Goal: Task Accomplishment & Management: Manage account settings

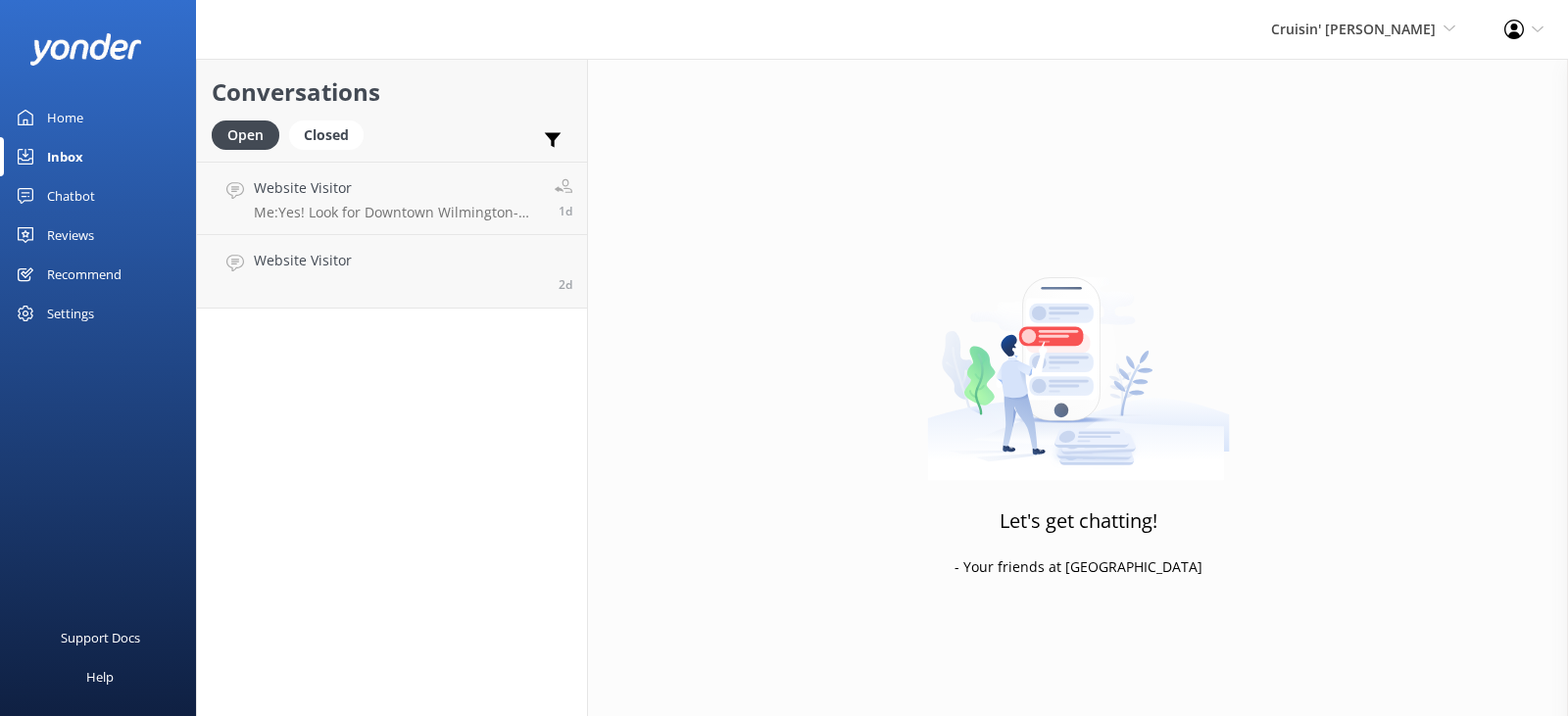
click at [75, 114] on div "Home" at bounding box center [65, 117] width 36 height 39
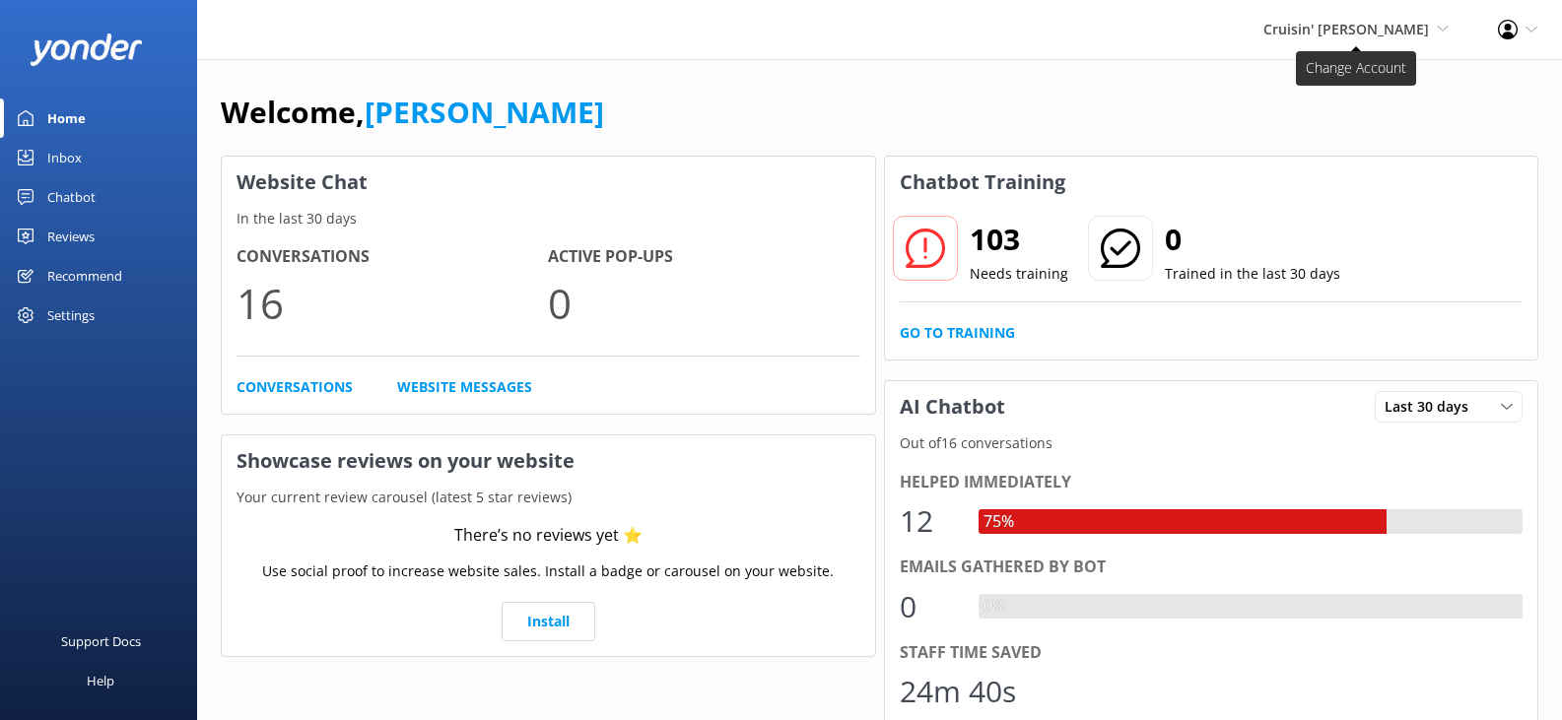
click at [1348, 34] on span "Cruisin' [PERSON_NAME]" at bounding box center [1346, 29] width 166 height 19
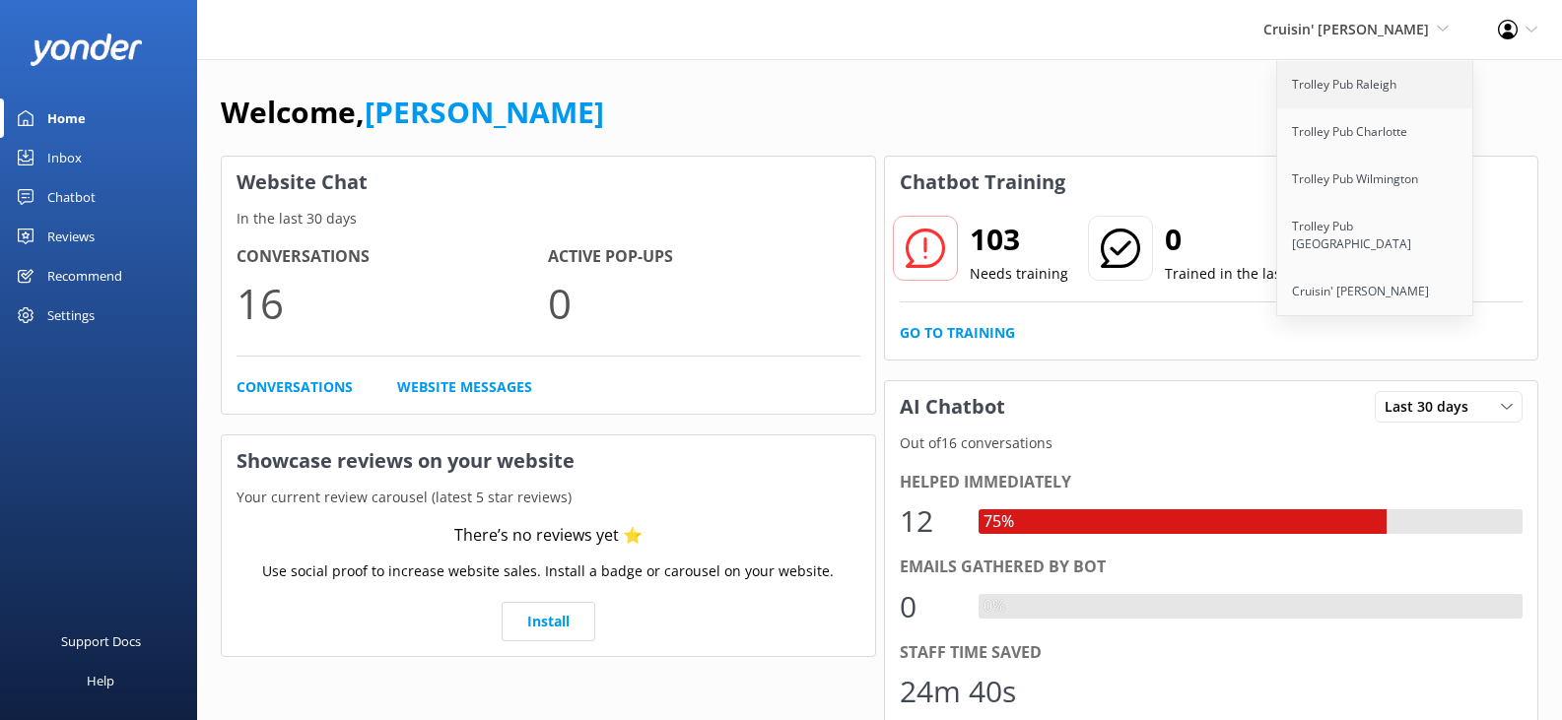
click at [1354, 84] on link "Trolley Pub Raleigh" at bounding box center [1375, 84] width 197 height 47
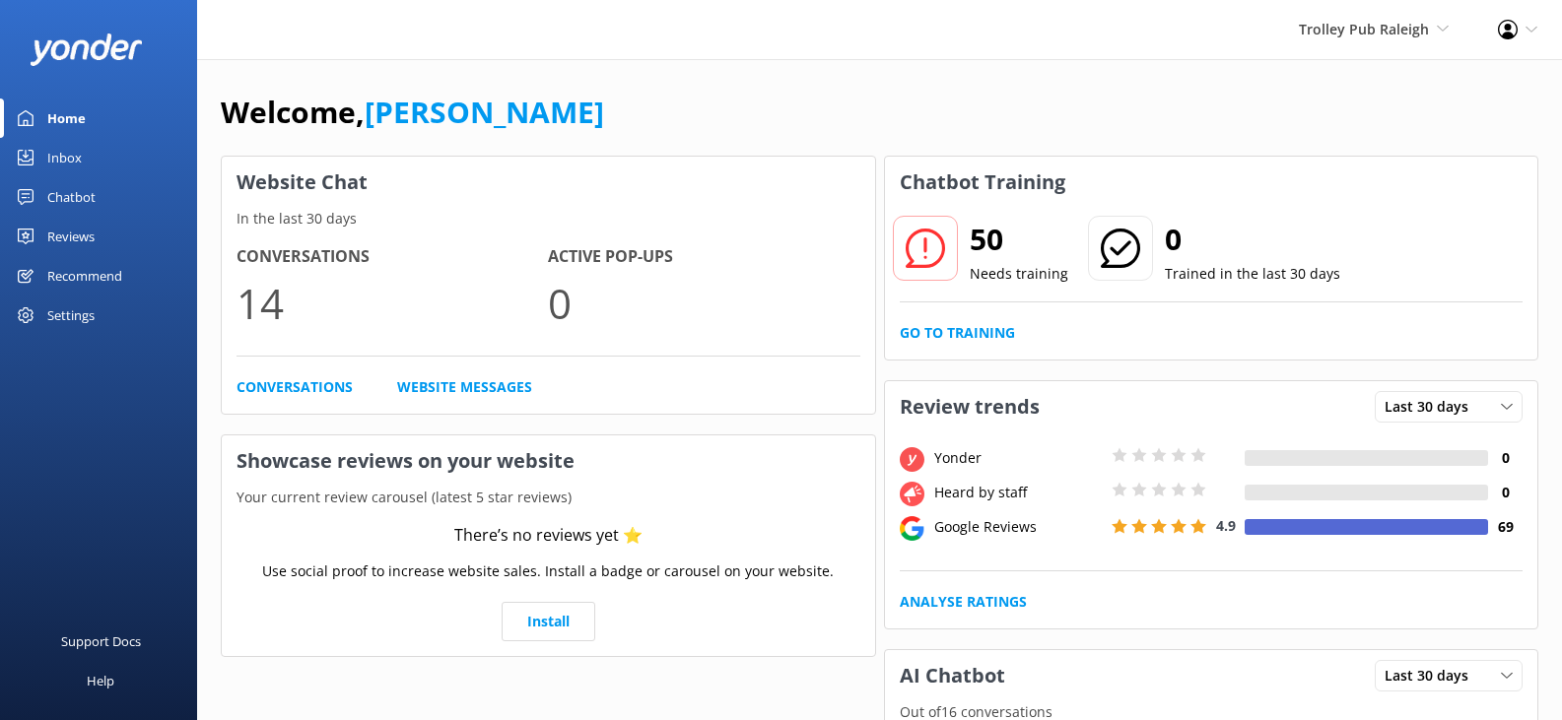
click at [74, 159] on div "Inbox" at bounding box center [64, 157] width 34 height 39
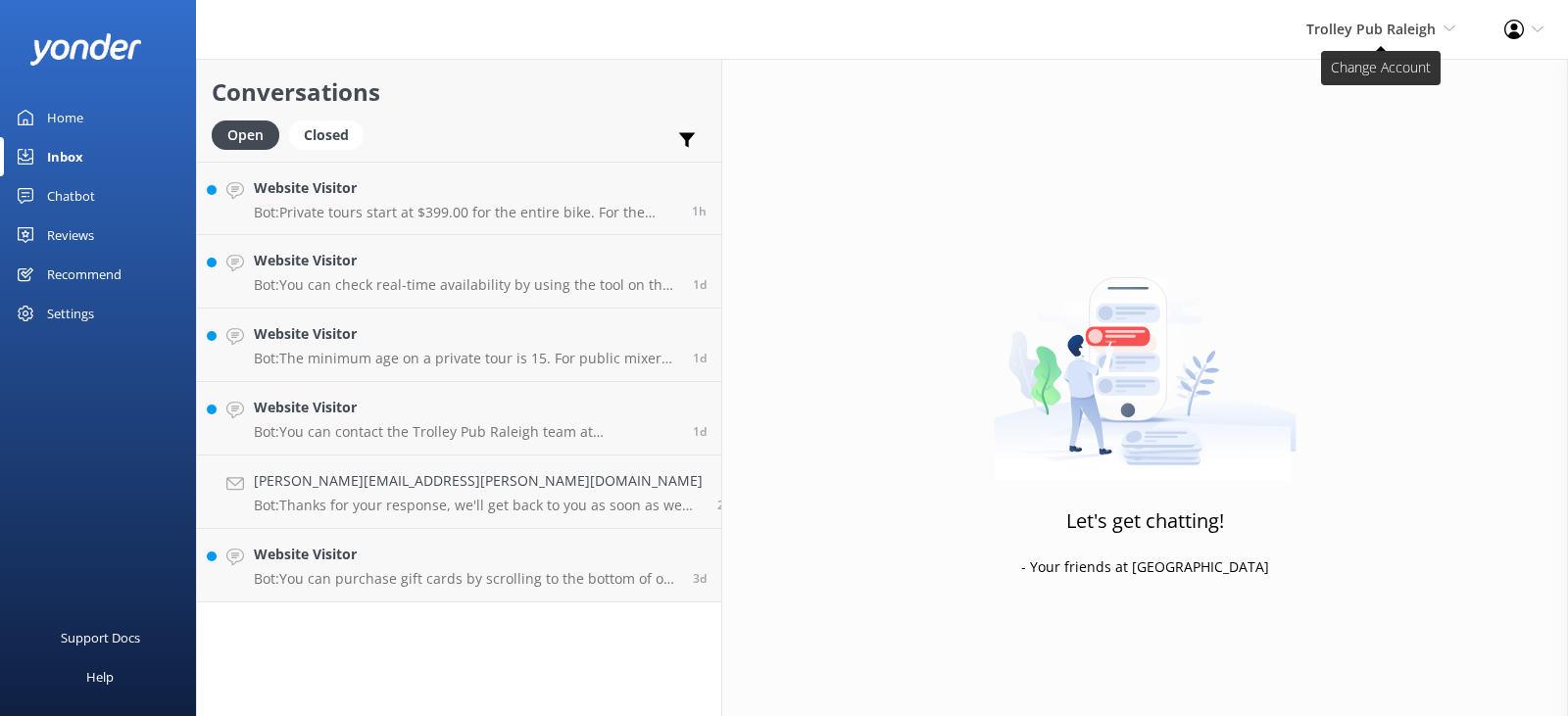
click at [1385, 34] on span "Trolley Pub Raleigh" at bounding box center [1370, 29] width 129 height 19
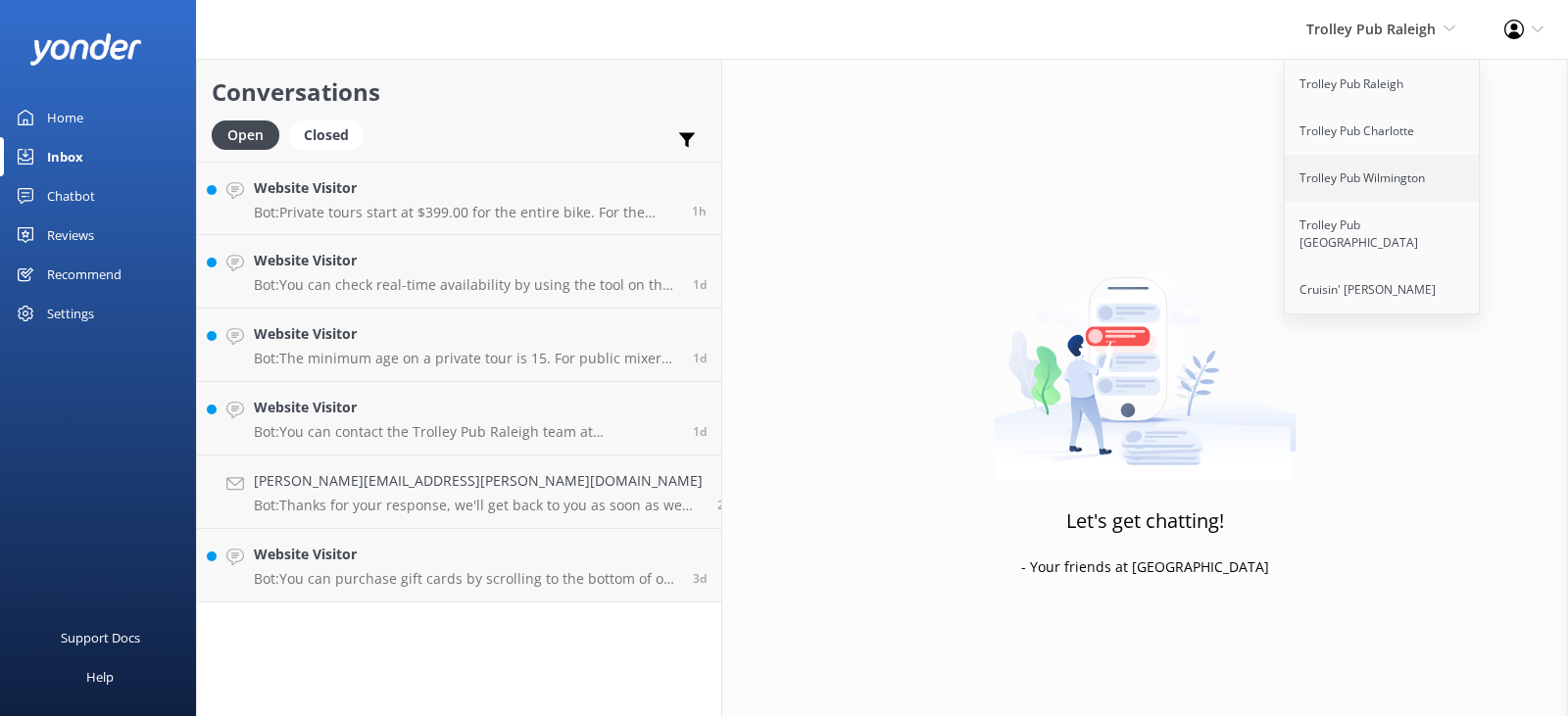
click at [1371, 176] on link "Trolley Pub Wilmington" at bounding box center [1382, 178] width 196 height 47
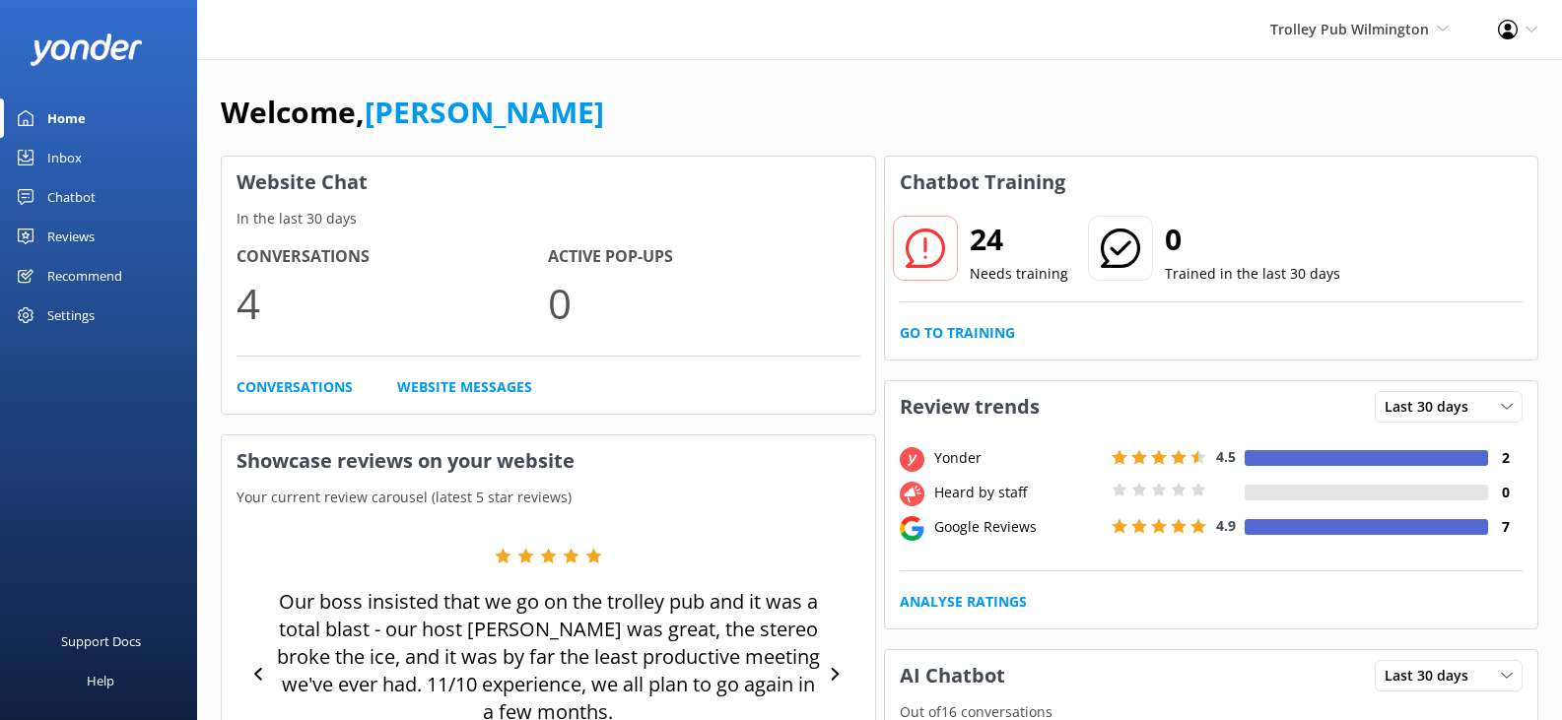
click at [50, 158] on div "Inbox" at bounding box center [64, 157] width 34 height 39
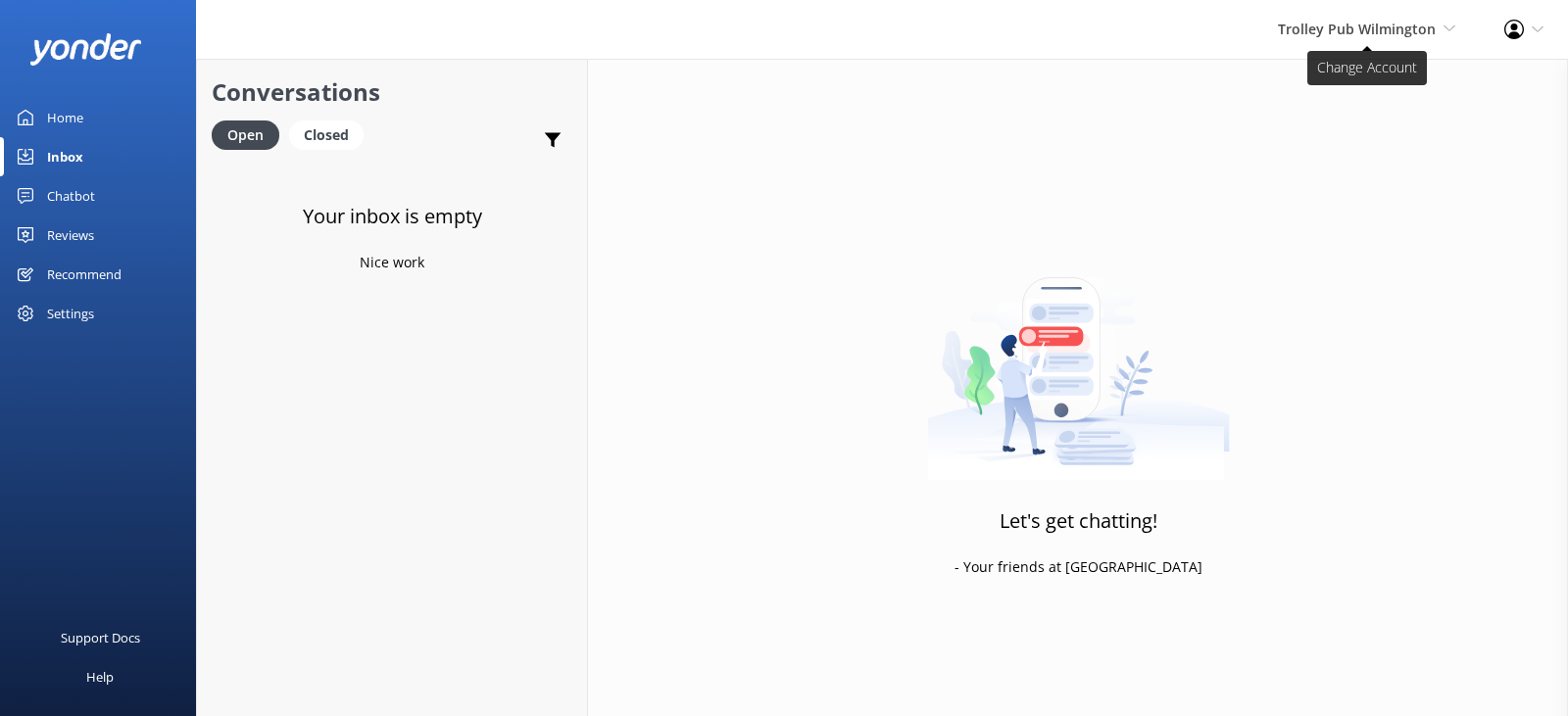
click at [1377, 33] on span "Trolley Pub Wilmington" at bounding box center [1356, 29] width 158 height 19
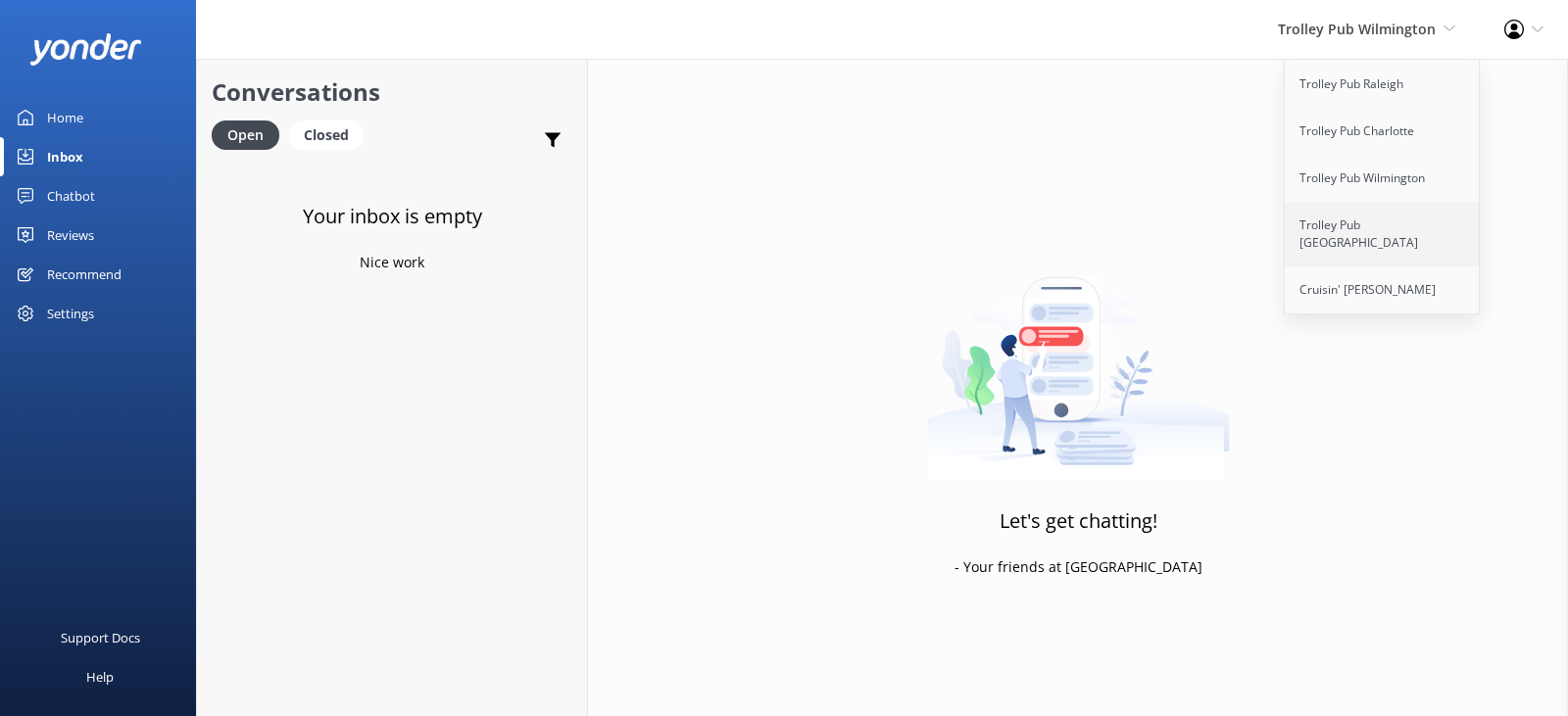
click at [1352, 226] on link "Trolley Pub [GEOGRAPHIC_DATA]" at bounding box center [1382, 234] width 196 height 65
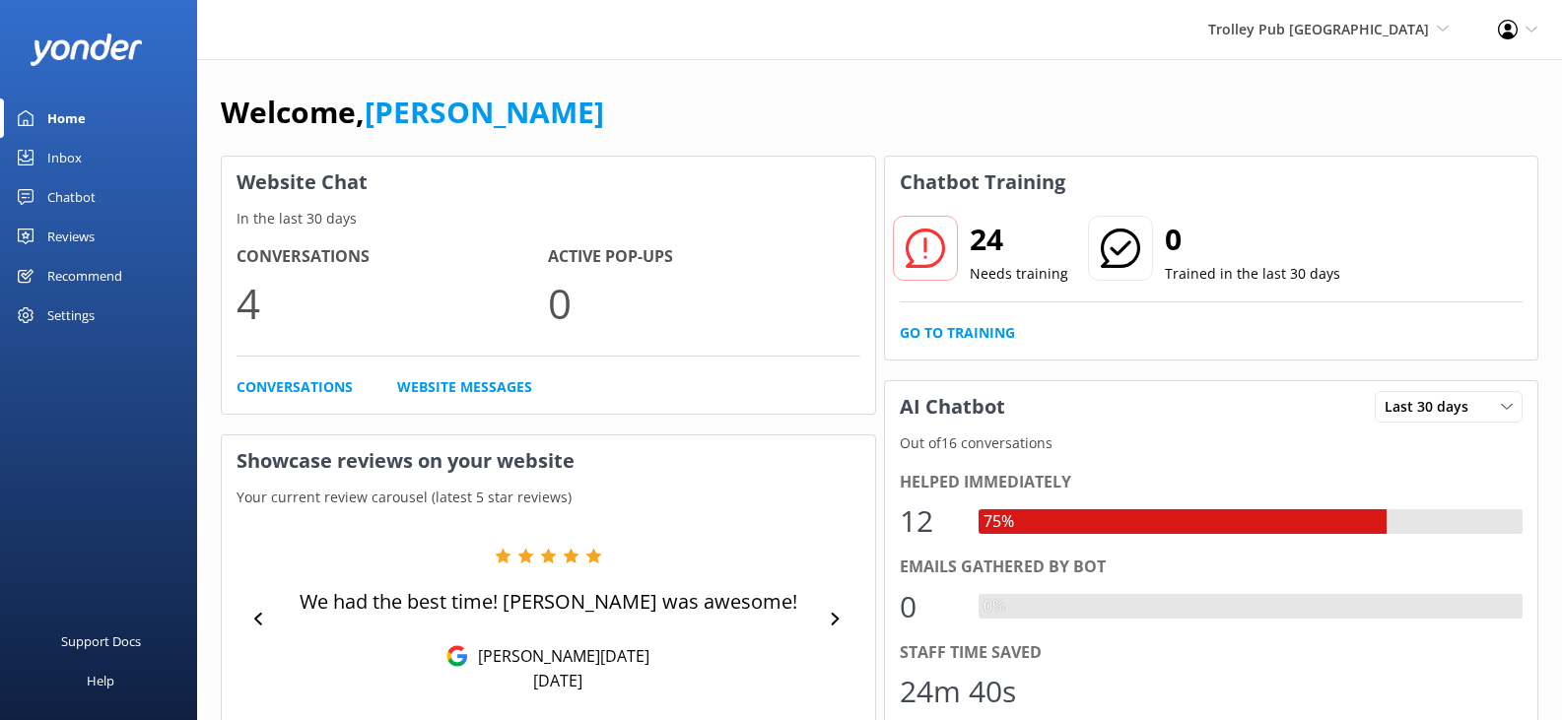
click at [53, 154] on div "Inbox" at bounding box center [64, 157] width 34 height 39
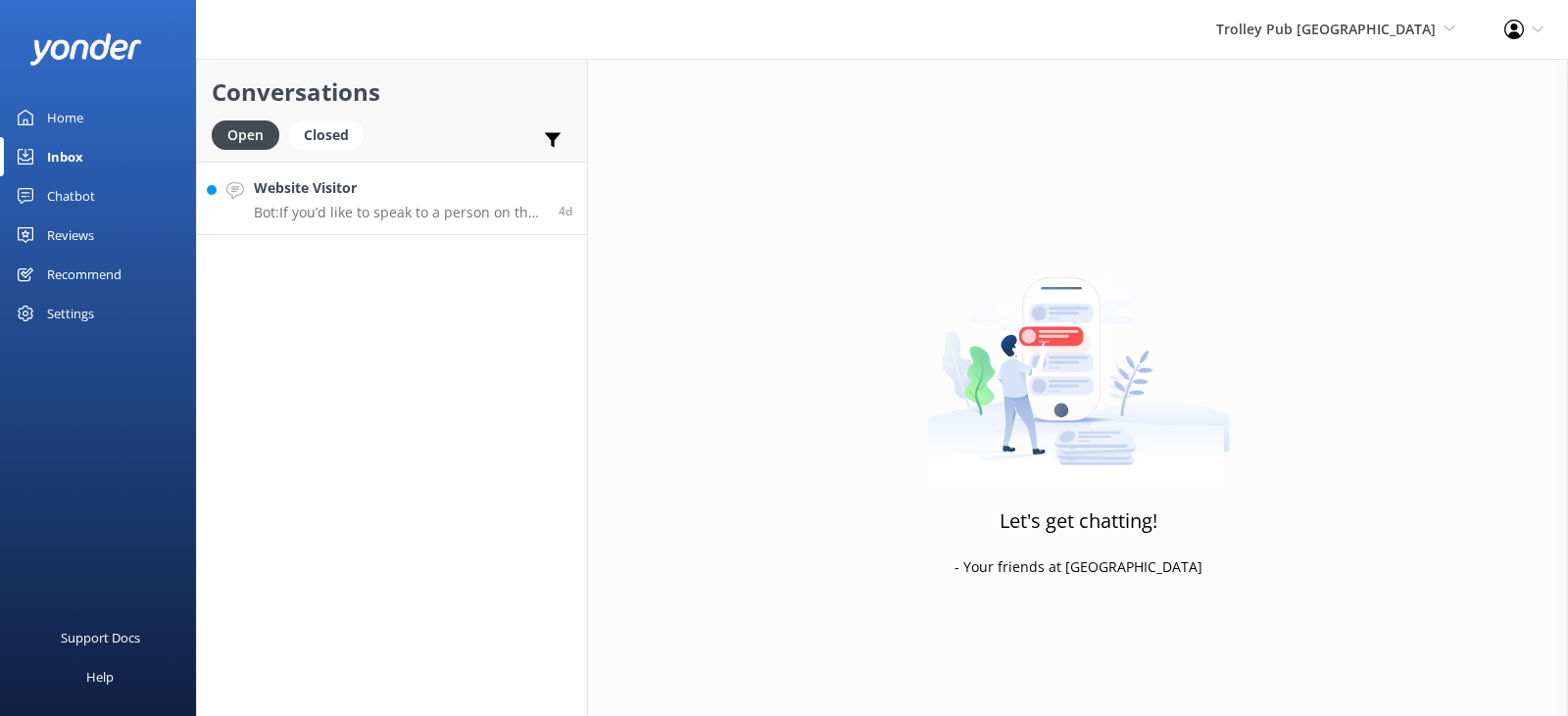
click at [435, 218] on p "Bot: If you’d like to speak to a person on the Trolley Pub Durham team, please …" at bounding box center [399, 213] width 290 height 18
